Goal: Information Seeking & Learning: Learn about a topic

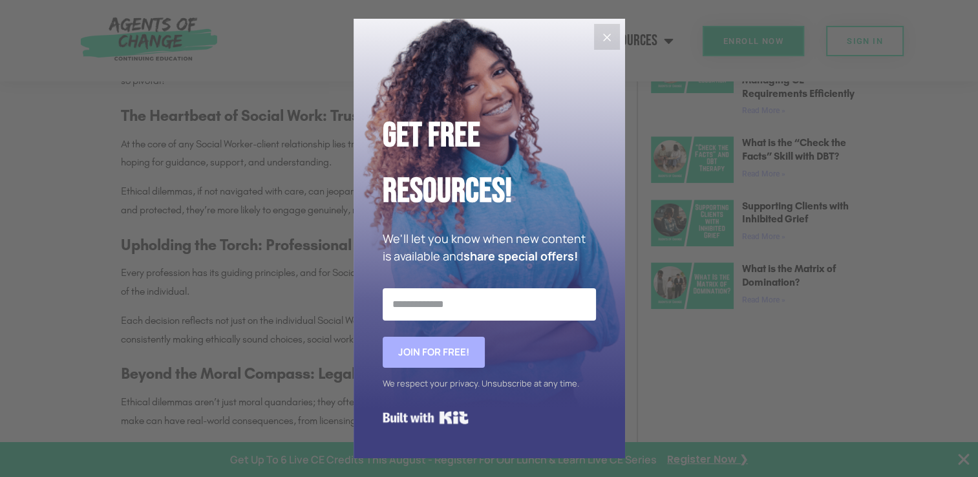
scroll to position [884, 0]
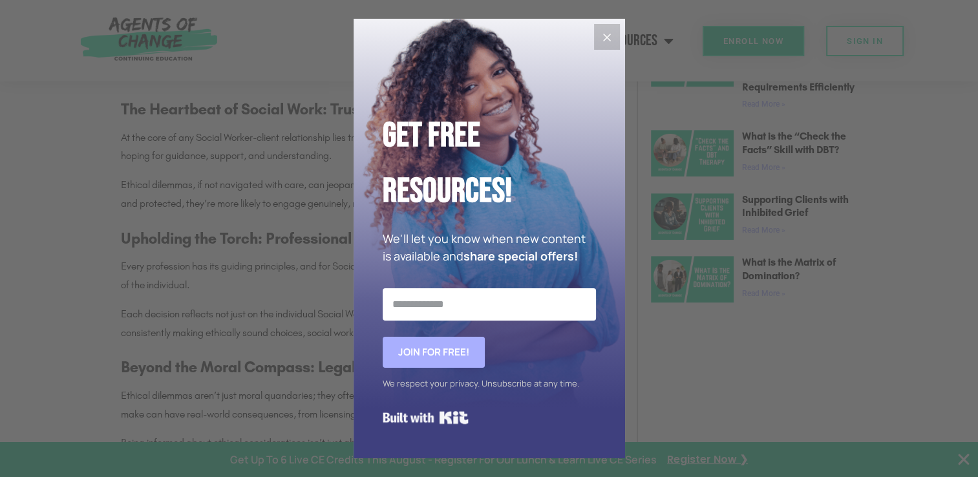
click at [609, 37] on icon "Close" at bounding box center [607, 38] width 16 height 16
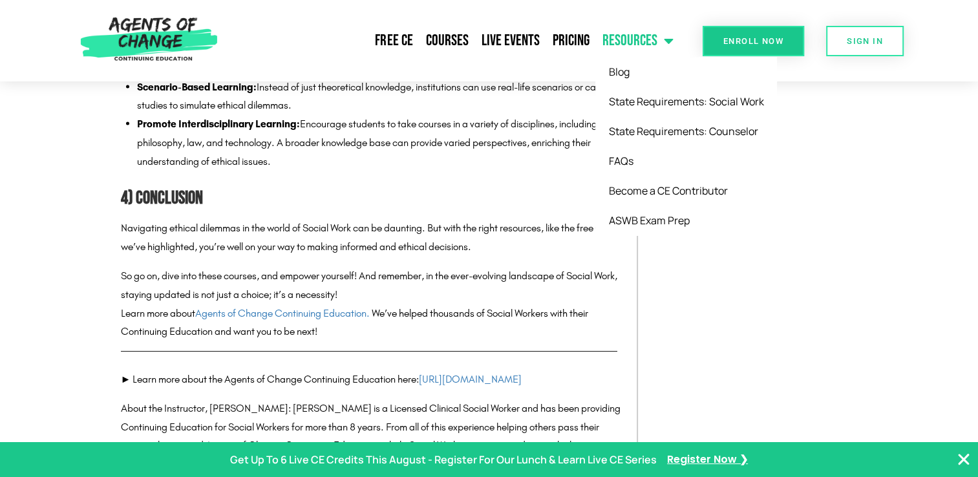
scroll to position [2510, 0]
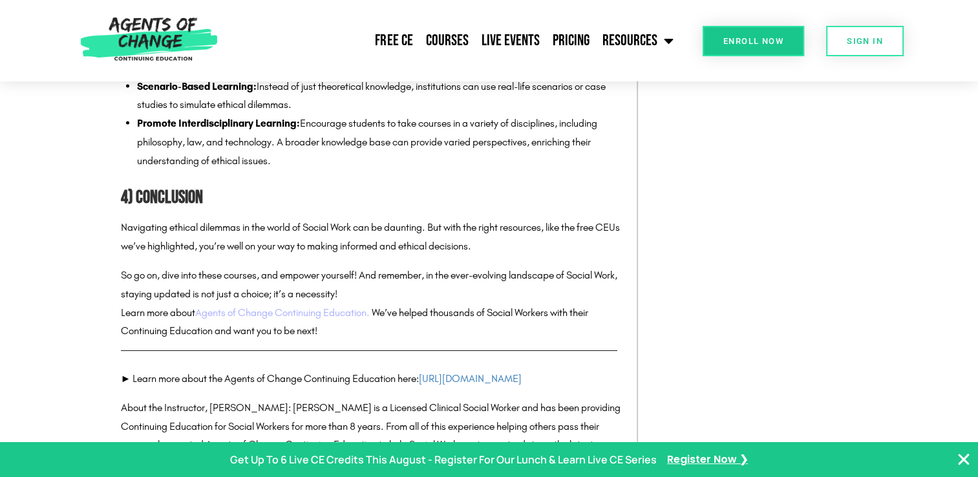
click at [331, 314] on link "Agents of Change Continuing Education." at bounding box center [282, 312] width 175 height 12
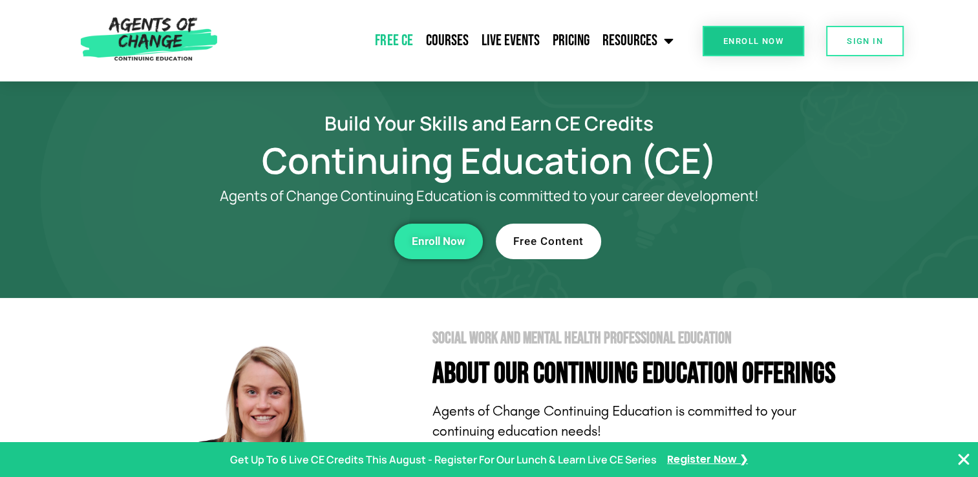
click at [399, 41] on link "Free CE" at bounding box center [393, 41] width 50 height 32
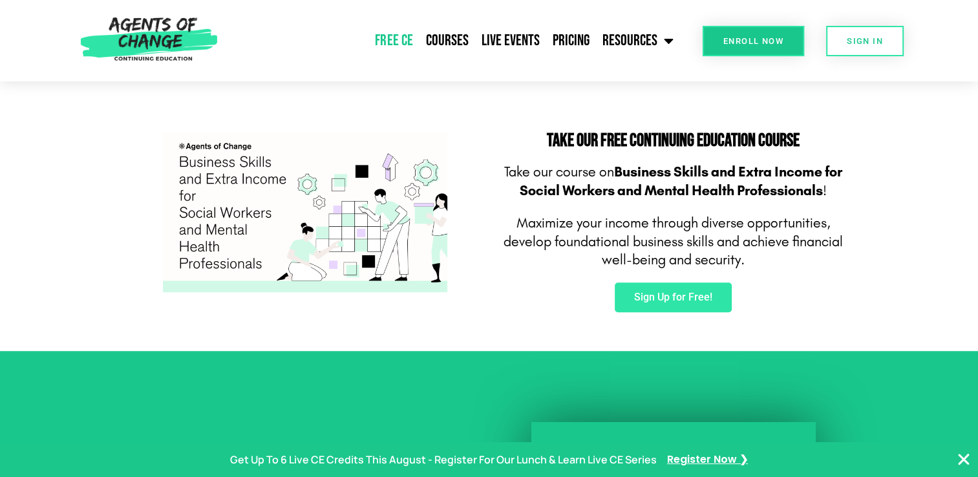
scroll to position [781, 0]
